Goal: Navigation & Orientation: Find specific page/section

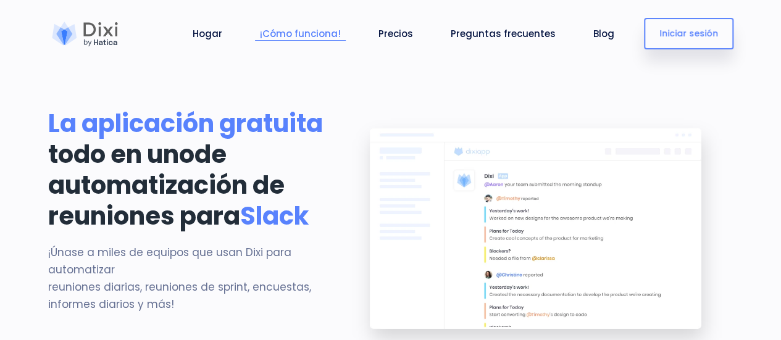
click at [320, 27] on font "¡Cómo funciona!" at bounding box center [300, 33] width 81 height 13
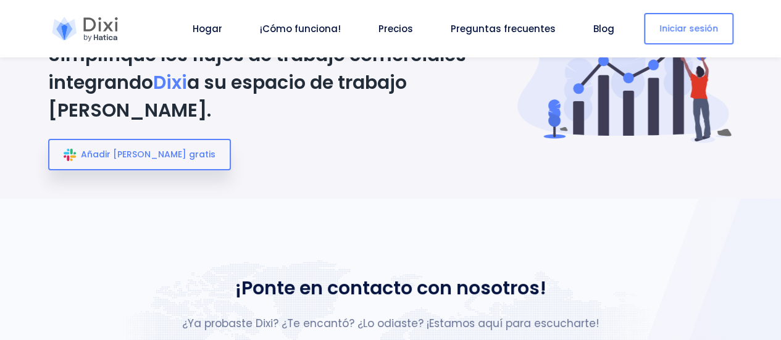
scroll to position [4596, 0]
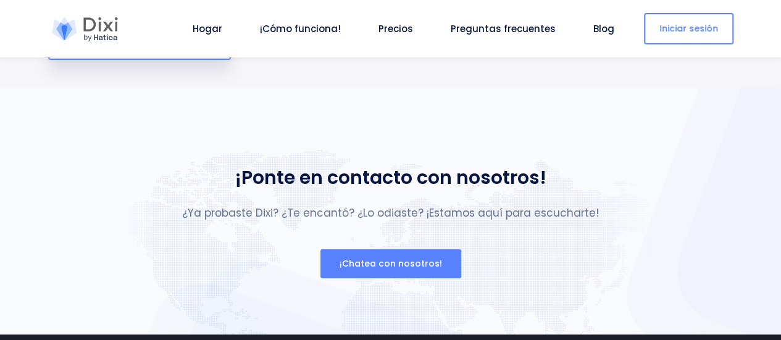
click at [78, 15] on link at bounding box center [85, 29] width 74 height 31
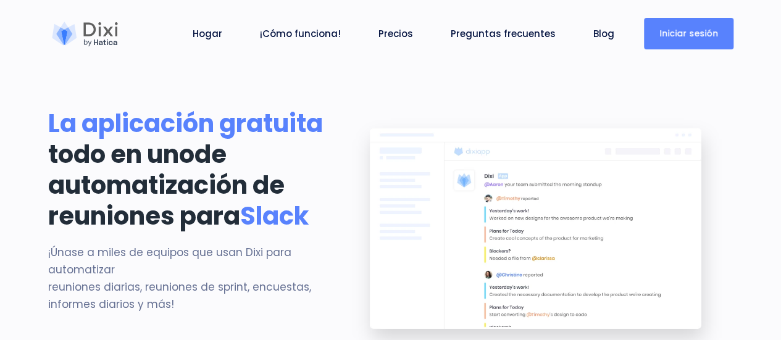
click at [654, 34] on link "Iniciar sesión" at bounding box center [688, 33] width 89 height 31
